Goal: Information Seeking & Learning: Learn about a topic

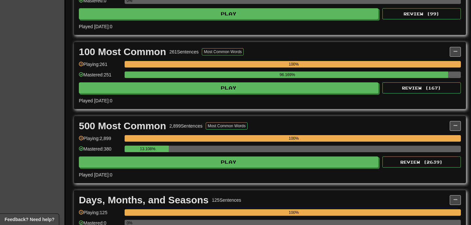
scroll to position [200, 0]
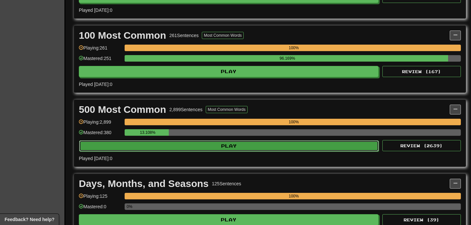
click at [187, 145] on button "Play" at bounding box center [229, 145] width 300 height 11
select select "**"
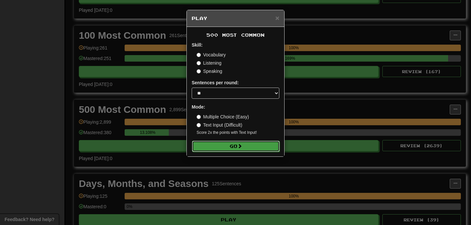
click at [213, 143] on button "Go" at bounding box center [236, 145] width 88 height 11
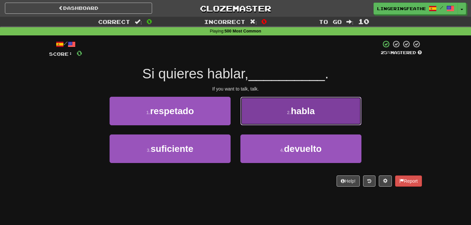
click at [266, 117] on button "2 . habla" at bounding box center [301, 111] width 121 height 28
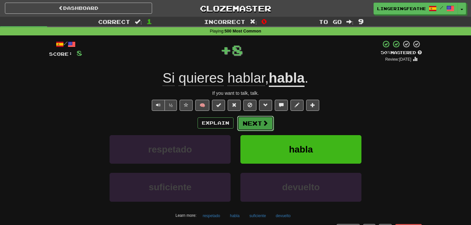
click at [259, 124] on button "Next" at bounding box center [255, 123] width 37 height 15
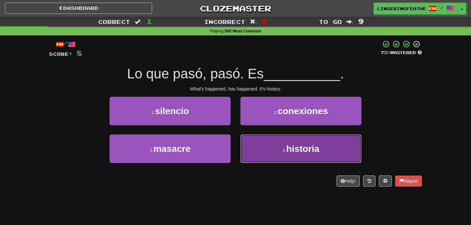
click at [253, 144] on button "4 . historia" at bounding box center [301, 148] width 121 height 28
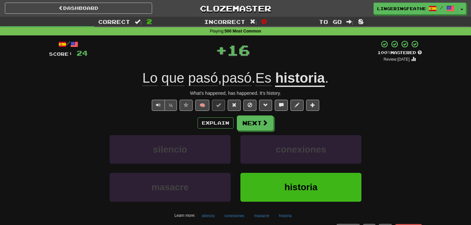
click at [252, 131] on div "Explain Next silencio conexiones masacre historia Learn more: silencio conexion…" at bounding box center [235, 167] width 373 height 105
click at [250, 122] on button "Next" at bounding box center [255, 123] width 37 height 15
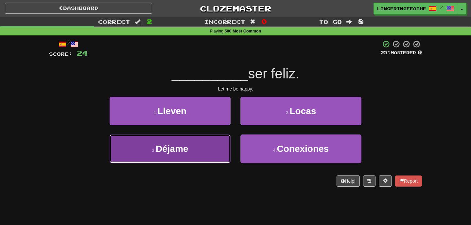
click at [214, 147] on button "3 . [GEOGRAPHIC_DATA]" at bounding box center [170, 148] width 121 height 28
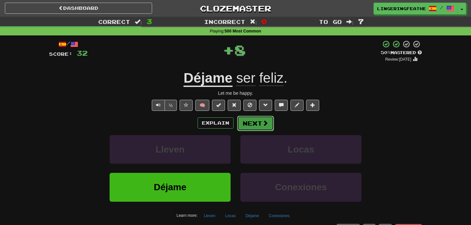
click at [251, 127] on button "Next" at bounding box center [255, 123] width 37 height 15
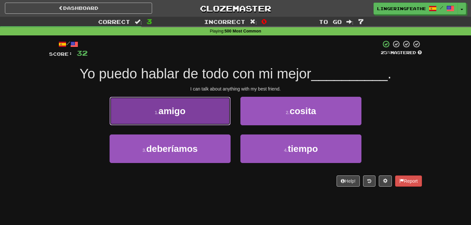
click at [217, 117] on button "1 . amigo" at bounding box center [170, 111] width 121 height 28
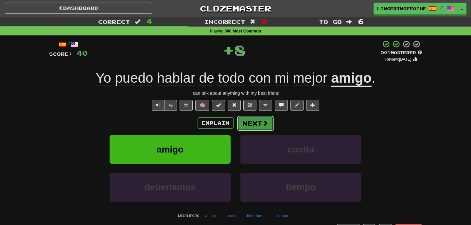
click at [248, 121] on button "Next" at bounding box center [255, 123] width 37 height 15
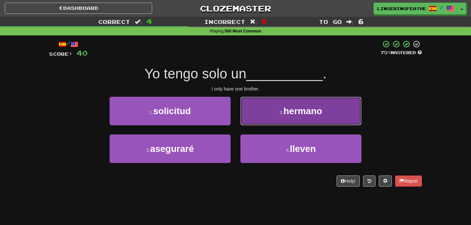
click at [268, 115] on button "2 . hermano" at bounding box center [301, 111] width 121 height 28
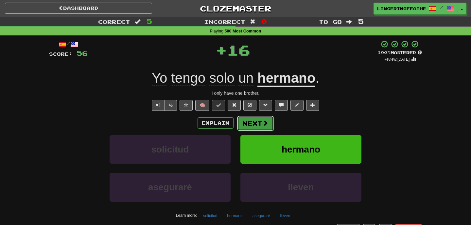
click at [249, 124] on button "Next" at bounding box center [255, 123] width 37 height 15
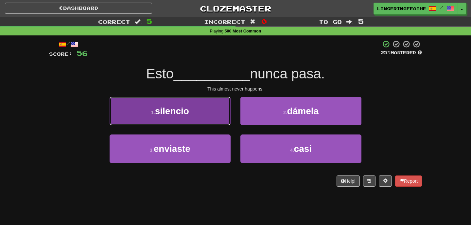
click at [215, 119] on button "1 . silencio" at bounding box center [170, 111] width 121 height 28
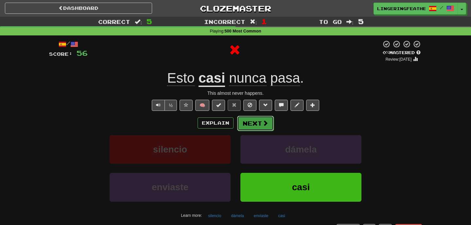
click at [258, 126] on button "Next" at bounding box center [255, 123] width 37 height 15
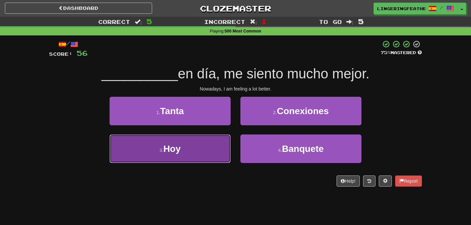
click at [209, 142] on button "3 . Hoy" at bounding box center [170, 148] width 121 height 28
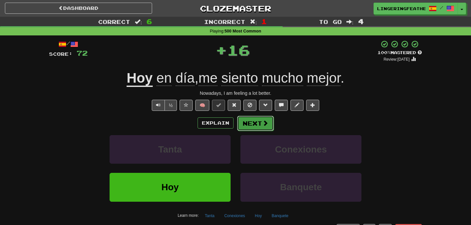
click at [254, 119] on button "Next" at bounding box center [255, 123] width 37 height 15
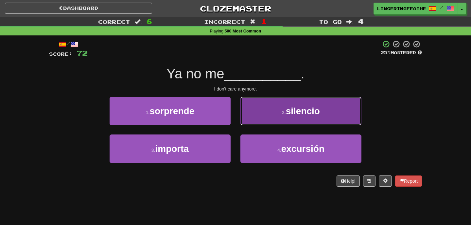
click at [272, 116] on button "2 . silencio" at bounding box center [301, 111] width 121 height 28
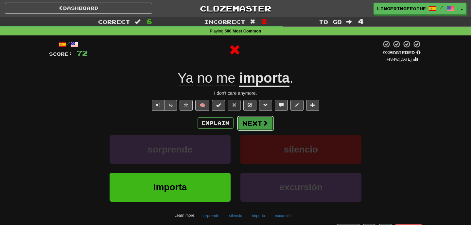
click at [251, 127] on button "Next" at bounding box center [255, 123] width 37 height 15
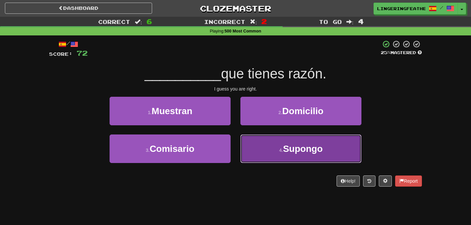
click at [258, 149] on button "4 . [GEOGRAPHIC_DATA]" at bounding box center [301, 148] width 121 height 28
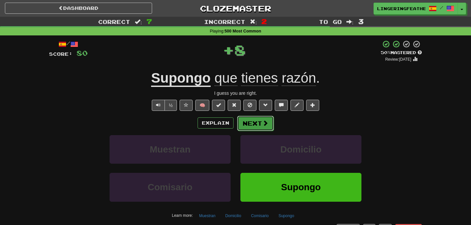
click at [246, 126] on button "Next" at bounding box center [255, 123] width 37 height 15
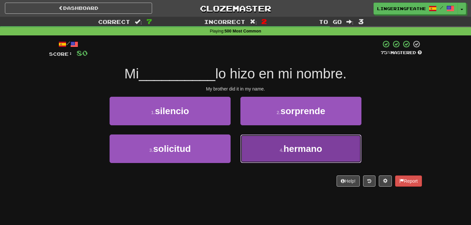
click at [258, 146] on button "4 . hermano" at bounding box center [301, 148] width 121 height 28
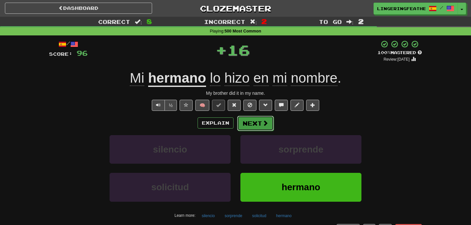
click at [246, 118] on button "Next" at bounding box center [255, 123] width 37 height 15
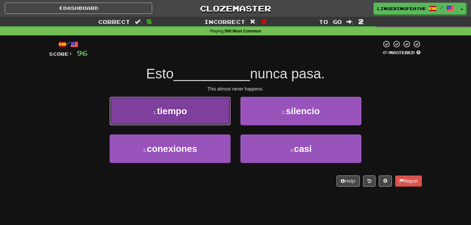
click at [209, 109] on button "1 . tiempo" at bounding box center [170, 111] width 121 height 28
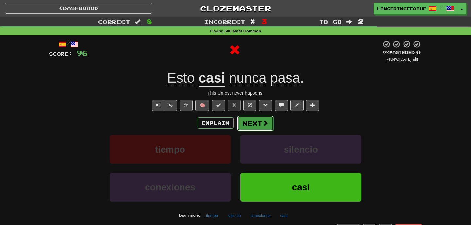
click at [250, 125] on button "Next" at bounding box center [255, 123] width 37 height 15
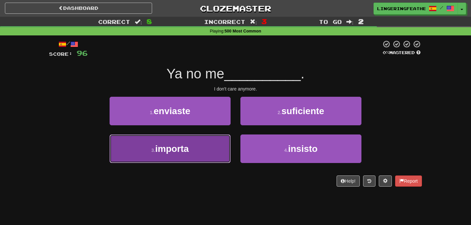
click at [203, 141] on button "3 . importa" at bounding box center [170, 148] width 121 height 28
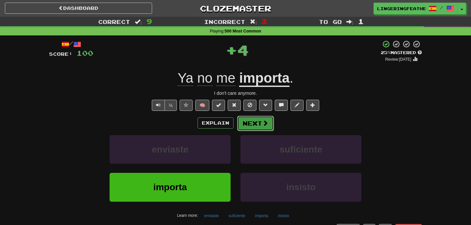
click at [251, 127] on button "Next" at bounding box center [255, 123] width 37 height 15
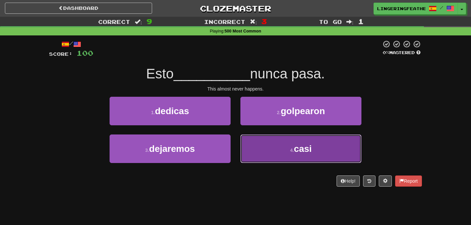
click at [261, 149] on button "4 . casi" at bounding box center [301, 148] width 121 height 28
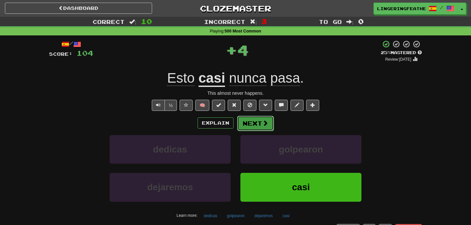
click at [253, 123] on button "Next" at bounding box center [255, 123] width 37 height 15
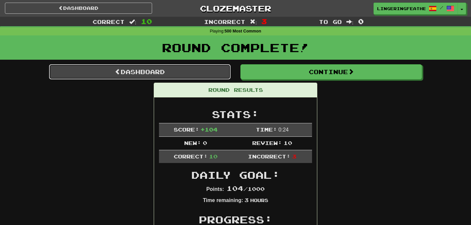
click at [181, 66] on link "Dashboard" at bounding box center [140, 71] width 182 height 15
